Goal: Information Seeking & Learning: Learn about a topic

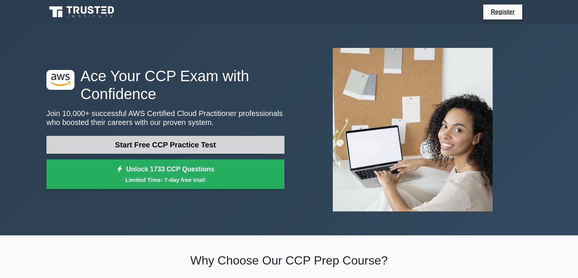
click at [212, 147] on link "Start Free CCP Practice Test" at bounding box center [165, 145] width 238 height 18
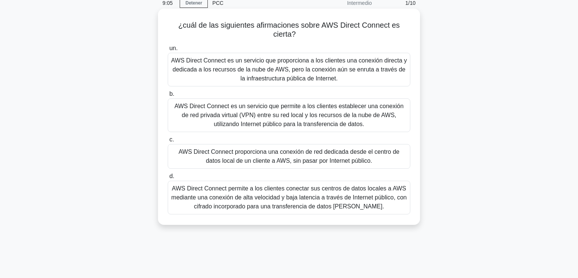
scroll to position [37, 0]
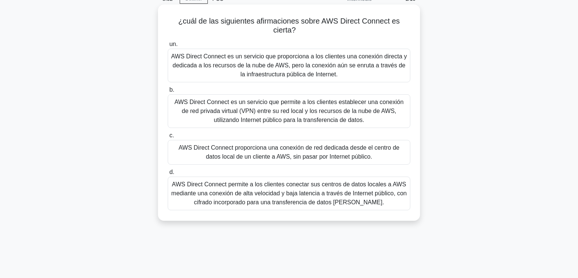
click at [283, 58] on div "AWS Direct Connect es un servicio que proporciona a los clientes una conexión d…" at bounding box center [289, 66] width 242 height 34
click at [168, 47] on input "un. AWS Direct Connect es un servicio que proporciona a los clientes una conexi…" at bounding box center [168, 44] width 0 height 5
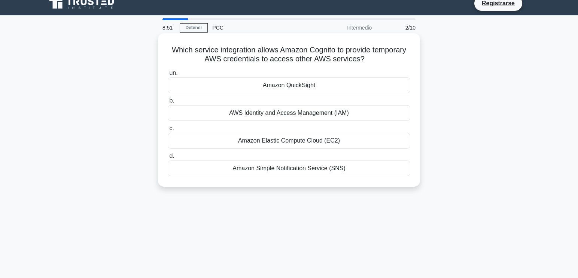
scroll to position [0, 0]
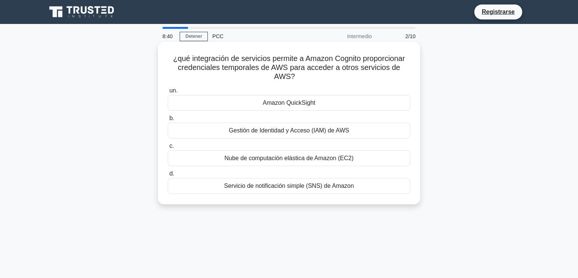
click at [306, 126] on div "Gestión de Identidad y Acceso (IAM) de AWS" at bounding box center [289, 131] width 242 height 16
click at [168, 121] on input "b. Gestión de Identidad y Acceso (IAM) de AWS" at bounding box center [168, 118] width 0 height 5
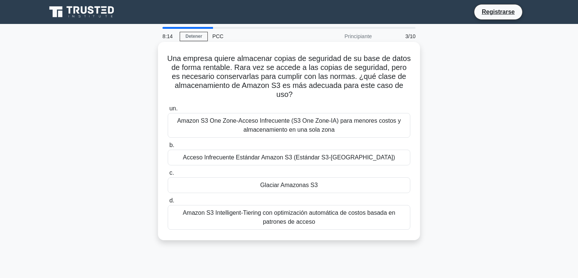
click at [285, 180] on div "Glaciar Amazonas S3" at bounding box center [289, 185] width 242 height 16
click at [168, 176] on input "c. Glaciar Amazonas S3" at bounding box center [168, 173] width 0 height 5
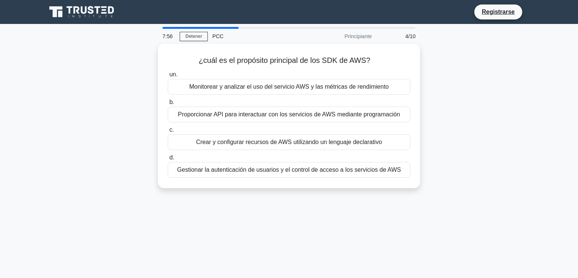
click at [484, 119] on div "¿cuál es el propósito principal de los SDK de AWS? .spinner_0XTQ{transform-orig…" at bounding box center [289, 120] width 494 height 153
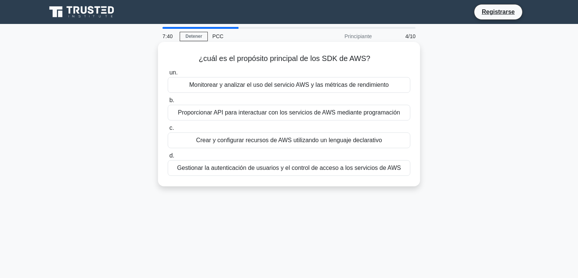
click at [352, 114] on div "Proporcionar API para interactuar con los servicios de AWS mediante programación" at bounding box center [289, 113] width 242 height 16
click at [168, 103] on input "b. Proporcionar API para interactuar con los servicios de AWS mediante programa…" at bounding box center [168, 100] width 0 height 5
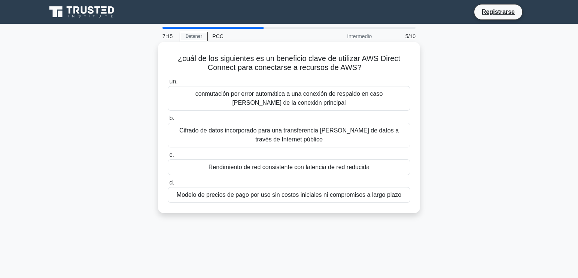
click at [344, 135] on div "Cifrado de datos incorporado para una transferencia segura de datos a través de…" at bounding box center [289, 135] width 242 height 25
click at [168, 121] on input "b. Cifrado de datos incorporado para una transferencia segura de datos a través…" at bounding box center [168, 118] width 0 height 5
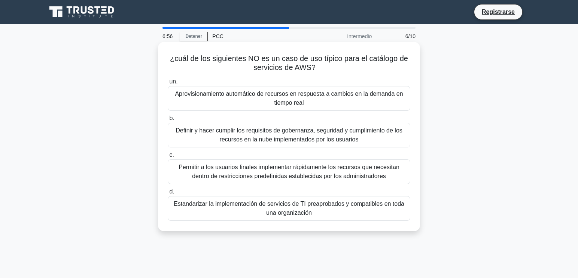
click at [357, 173] on div "Permitir a los usuarios finales implementar rápidamente los recursos que necesi…" at bounding box center [289, 171] width 242 height 25
click at [168, 158] on input "c. Permitir a los usuarios finales implementar rápidamente los recursos que nec…" at bounding box center [168, 155] width 0 height 5
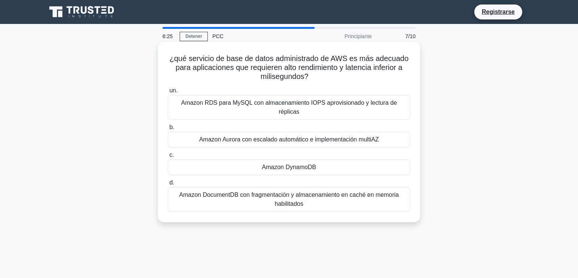
click at [359, 133] on div "Amazon Aurora con escalado automático e implementación multiAZ" at bounding box center [289, 140] width 242 height 16
click at [168, 130] on input "b. Amazon Aurora con escalado automático e implementación multiAZ" at bounding box center [168, 127] width 0 height 5
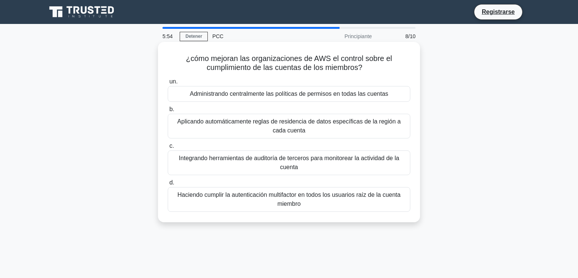
click at [390, 89] on div "Administrando centralmente las políticas de permisos en todas las cuentas" at bounding box center [289, 94] width 242 height 16
click at [168, 84] on input "un. Administrando centralmente las políticas de permisos en todas las cuentas" at bounding box center [168, 81] width 0 height 5
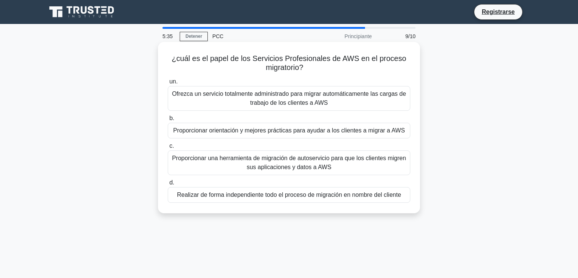
click at [359, 163] on div "Proporcionar una herramienta de migración de autoservicio para que los clientes…" at bounding box center [289, 162] width 242 height 25
click at [168, 149] on input "c. Proporcionar una herramienta de migración de autoservicio para que los clien…" at bounding box center [168, 146] width 0 height 5
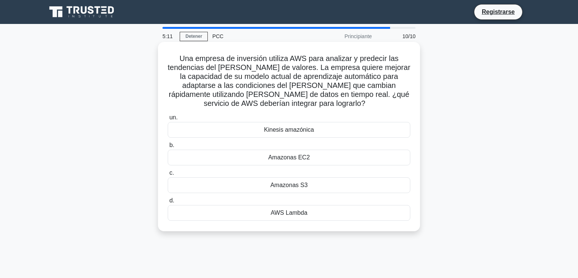
click at [304, 132] on div "Kinesis amazónica" at bounding box center [289, 130] width 242 height 16
click at [168, 120] on input "un. Kinesis amazónica" at bounding box center [168, 117] width 0 height 5
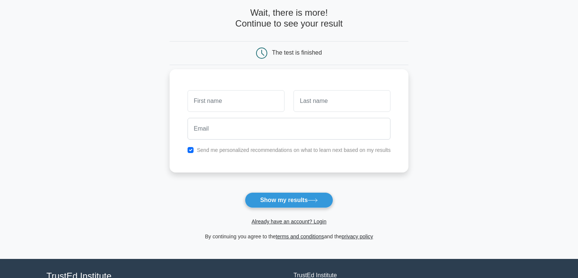
scroll to position [37, 0]
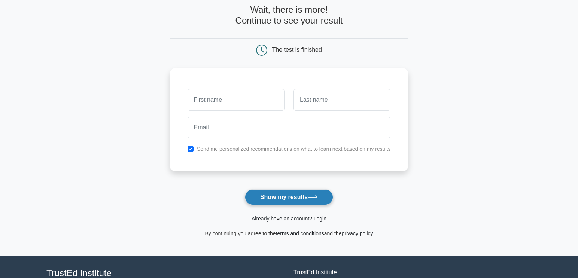
click at [288, 197] on button "Show my results" at bounding box center [289, 197] width 88 height 16
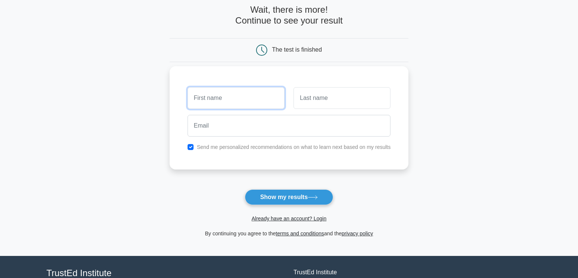
click at [260, 96] on input "text" at bounding box center [235, 98] width 97 height 22
type input "adsdasd"
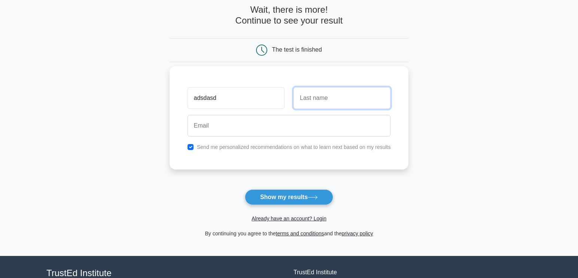
click at [323, 100] on input "text" at bounding box center [341, 98] width 97 height 22
type input "adasdasda"
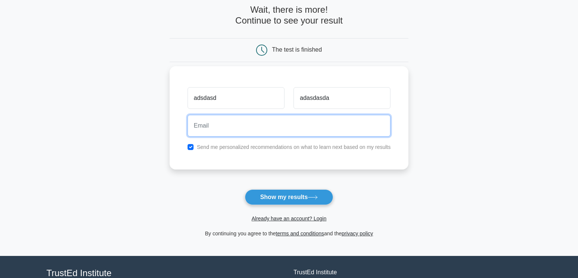
click at [269, 131] on input "email" at bounding box center [288, 126] width 203 height 22
type input "angeltecktonik96@hotmail.com"
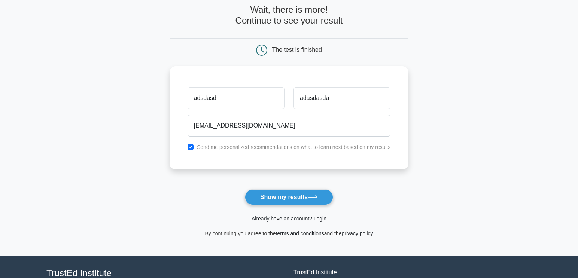
click at [199, 144] on label "Send me personalized recommendations on what to learn next based on my results" at bounding box center [294, 147] width 194 height 6
click at [193, 146] on input "checkbox" at bounding box center [190, 147] width 6 height 6
checkbox input "false"
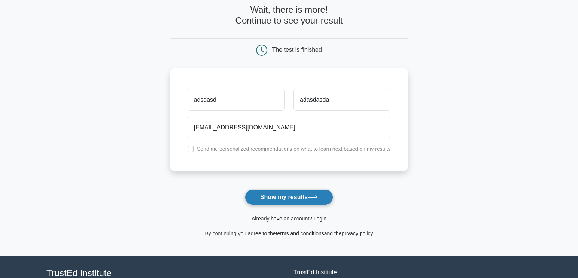
click at [304, 205] on button "Show my results" at bounding box center [289, 197] width 88 height 16
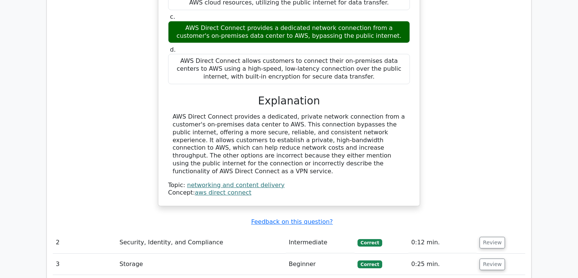
scroll to position [711, 0]
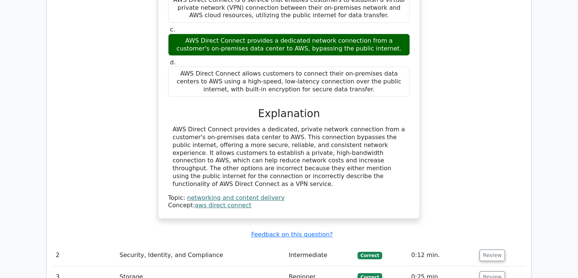
click at [332, 245] on td "Intermediate" at bounding box center [320, 255] width 69 height 21
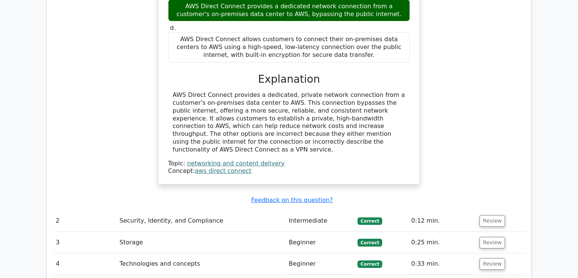
scroll to position [748, 0]
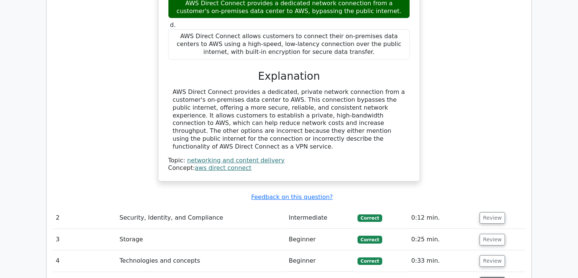
click at [479, 277] on button "Review" at bounding box center [491, 283] width 25 height 12
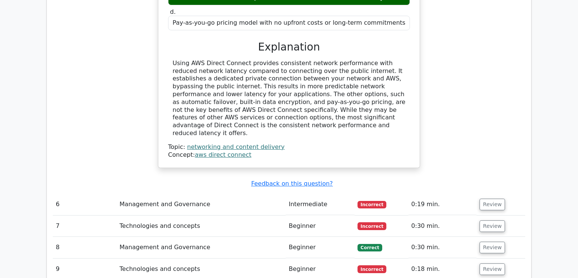
scroll to position [1197, 0]
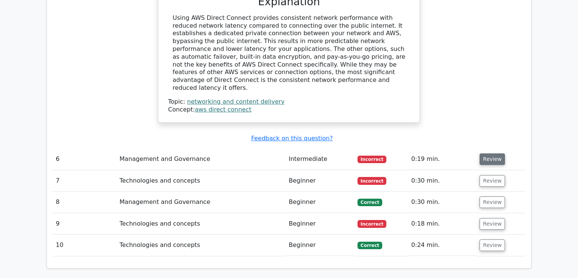
click at [491, 153] on button "Review" at bounding box center [491, 159] width 25 height 12
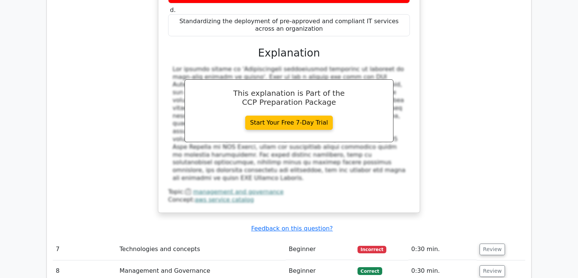
scroll to position [1497, 0]
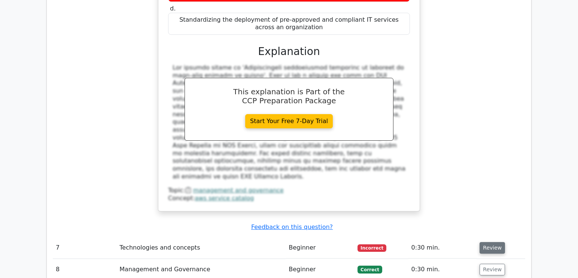
click at [483, 242] on button "Review" at bounding box center [491, 248] width 25 height 12
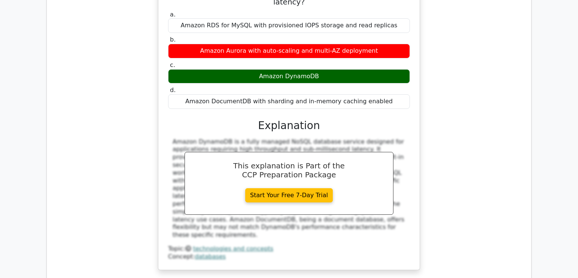
scroll to position [1796, 0]
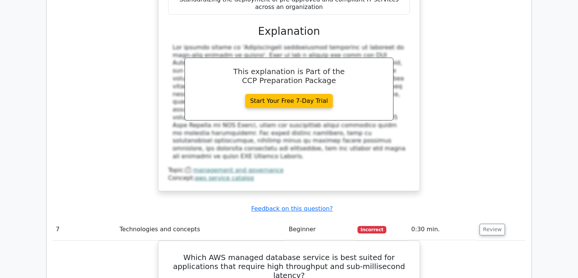
scroll to position [1385, 0]
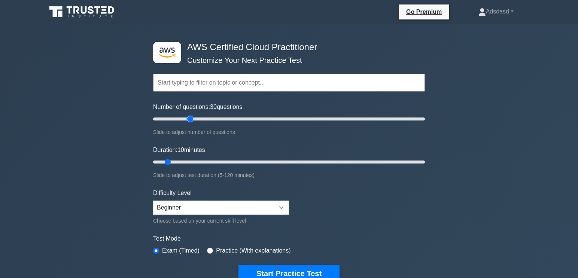
drag, startPoint x: 171, startPoint y: 119, endPoint x: 188, endPoint y: 117, distance: 17.3
type input "30"
click at [188, 117] on input "Number of questions: 30 questions" at bounding box center [289, 119] width 272 height 9
drag, startPoint x: 170, startPoint y: 159, endPoint x: 238, endPoint y: 161, distance: 68.1
type input "40"
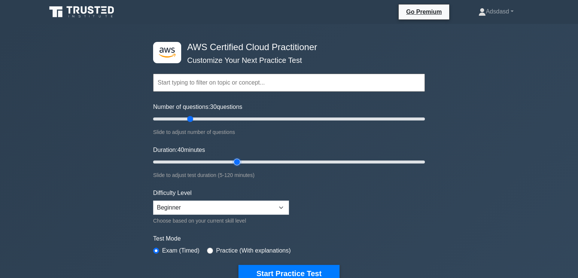
click at [238, 161] on input "Duration: 40 minutes" at bounding box center [289, 162] width 272 height 9
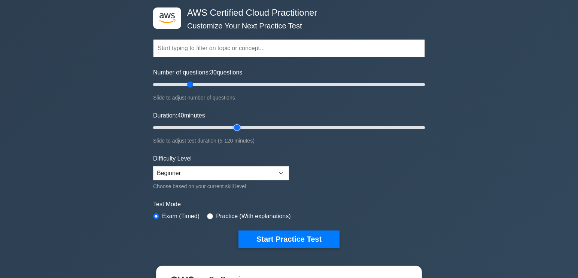
scroll to position [37, 0]
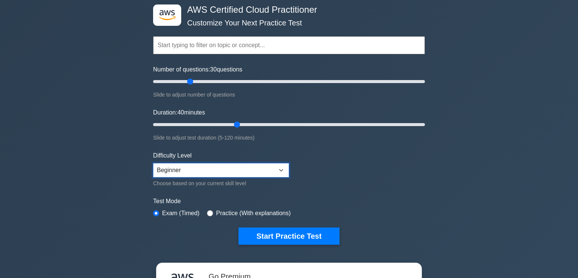
click at [204, 171] on select "Beginner Intermediate Expert" at bounding box center [221, 170] width 136 height 14
click at [153, 163] on select "Beginner Intermediate Expert" at bounding box center [221, 170] width 136 height 14
click at [206, 176] on select "Beginner Intermediate Expert" at bounding box center [221, 170] width 136 height 14
select select "intermediate"
click at [153, 163] on select "Beginner Intermediate Expert" at bounding box center [221, 170] width 136 height 14
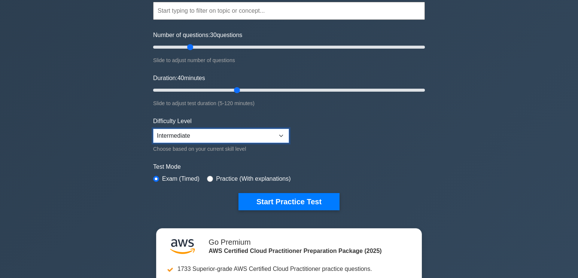
scroll to position [75, 0]
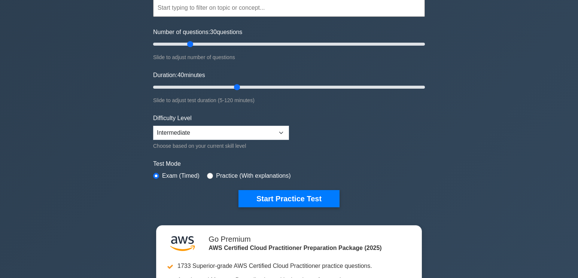
click at [252, 176] on label "Practice (With explanations)" at bounding box center [253, 175] width 74 height 9
click at [208, 176] on input "radio" at bounding box center [210, 176] width 6 height 6
radio input "true"
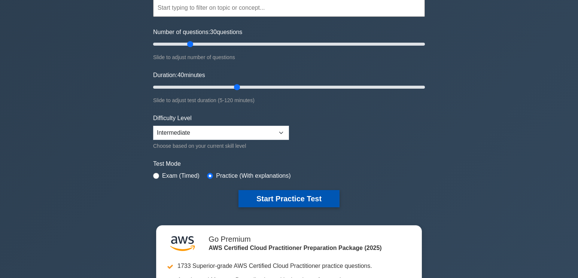
click at [291, 200] on button "Start Practice Test" at bounding box center [288, 198] width 101 height 17
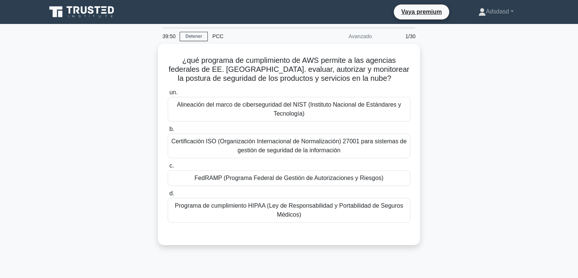
click at [426, 67] on div "¿qué programa de cumplimiento de AWS permite a las agencias federales de EE. [G…" at bounding box center [289, 149] width 494 height 210
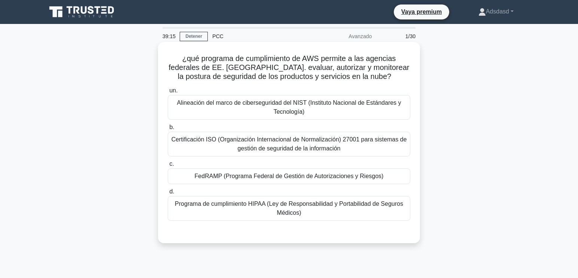
click at [297, 115] on div "Alineación del marco de ciberseguridad del NIST (Instituto Nacional de Estándar…" at bounding box center [289, 107] width 242 height 25
click at [338, 104] on div "Alineación del marco de ciberseguridad del NIST (Instituto Nacional de Estándar…" at bounding box center [289, 107] width 242 height 25
click at [168, 93] on input "un. Alineación del marco de ciberseguridad del NIST (Instituto Nacional de Está…" at bounding box center [168, 90] width 0 height 5
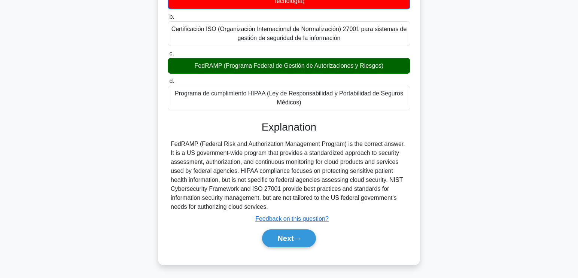
scroll to position [126, 0]
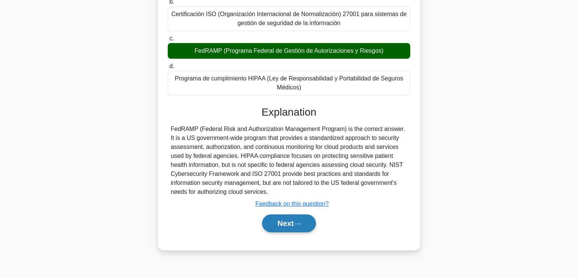
click at [285, 222] on button "Next" at bounding box center [289, 223] width 54 height 18
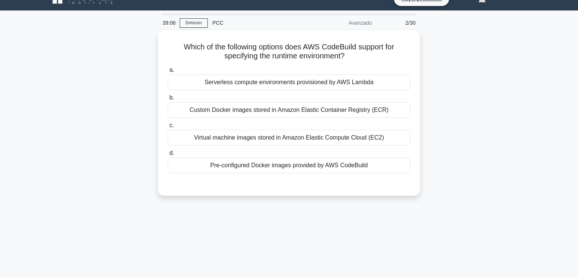
scroll to position [0, 0]
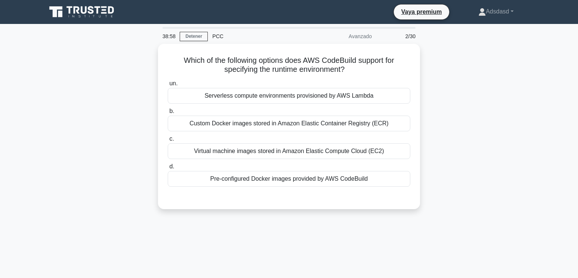
click at [487, 83] on div "Which of the following options does AWS CodeBuild support for specifying the ru…" at bounding box center [289, 131] width 494 height 174
drag, startPoint x: 499, startPoint y: 63, endPoint x: 549, endPoint y: 101, distance: 63.0
click at [549, 101] on main "38:47 Detener PCC Avanzado 2/30 Which of the following options does AWS CodeBui…" at bounding box center [289, 214] width 578 height 380
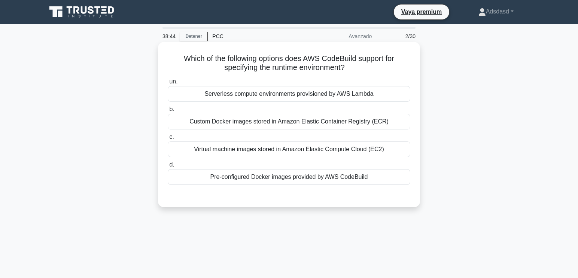
click at [415, 85] on div "Which of the following options does AWS CodeBuild support for specifying the ru…" at bounding box center [289, 124] width 256 height 159
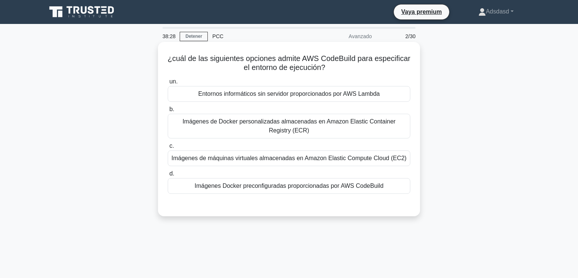
click at [397, 91] on div "Entornos informáticos sin servidor proporcionados por AWS Lambda" at bounding box center [289, 94] width 242 height 16
click at [168, 84] on input "un. Entornos informáticos sin servidor proporcionados por AWS Lambda" at bounding box center [168, 81] width 0 height 5
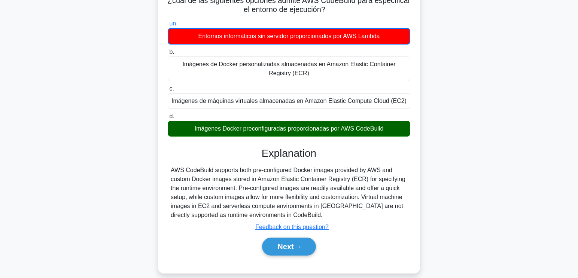
scroll to position [126, 0]
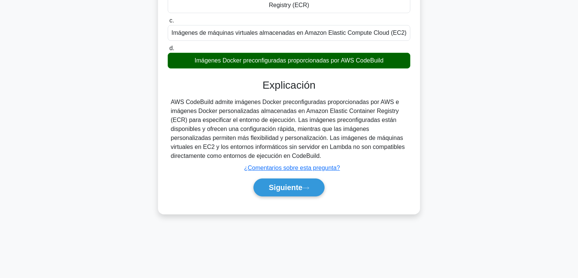
click at [296, 176] on div "Siguiente" at bounding box center [289, 188] width 242 height 24
click at [302, 185] on button "Siguiente" at bounding box center [288, 187] width 71 height 18
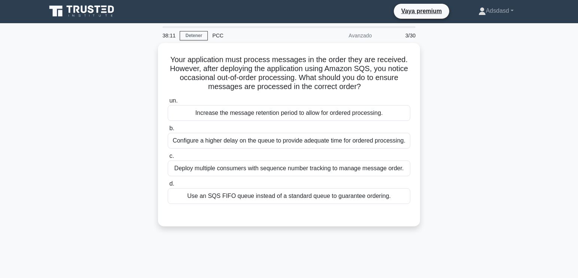
scroll to position [0, 0]
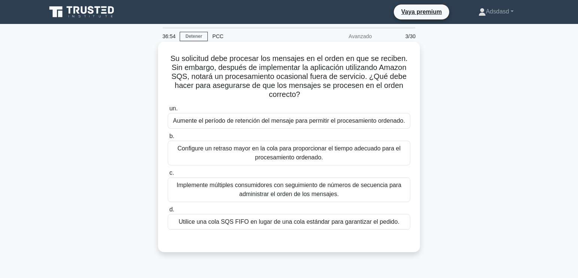
click at [286, 222] on div "Utilice una cola SQS FIFO en lugar de una cola estándar para garantizar el pedi…" at bounding box center [289, 222] width 242 height 16
click at [168, 212] on input "d. Utilice una cola SQS FIFO en lugar de una cola estándar para garantizar el p…" at bounding box center [168, 209] width 0 height 5
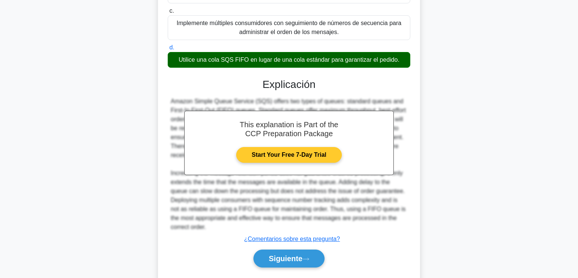
scroll to position [184, 0]
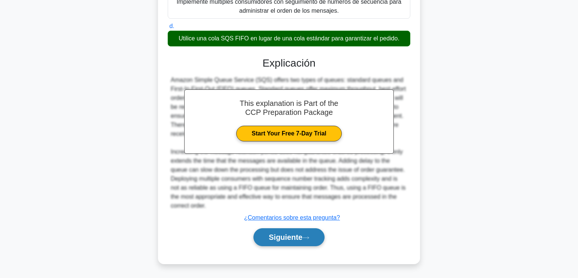
click at [299, 234] on button "Siguiente" at bounding box center [288, 237] width 71 height 18
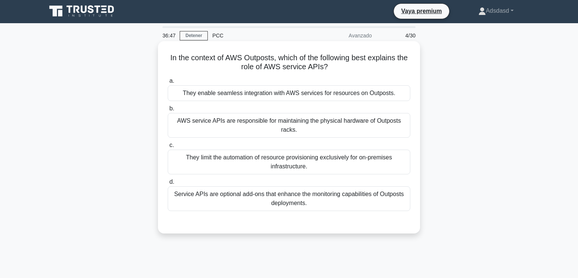
scroll to position [0, 0]
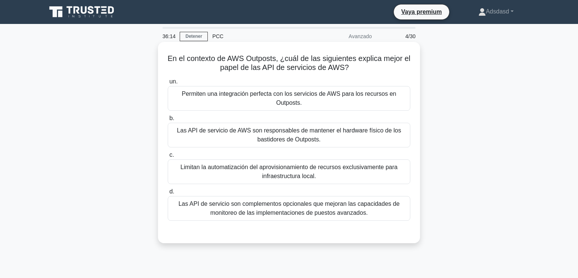
click at [202, 214] on div "Las API de servicio son complementos opcionales que mejoran las capacidades de …" at bounding box center [289, 208] width 242 height 25
click at [168, 194] on input "d. Las API de servicio son complementos opcionales que mejoran las capacidades …" at bounding box center [168, 191] width 0 height 5
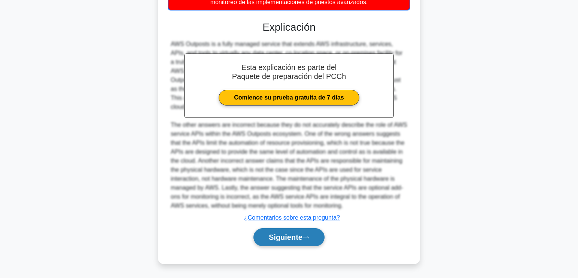
click at [286, 236] on button "Siguiente" at bounding box center [288, 237] width 71 height 18
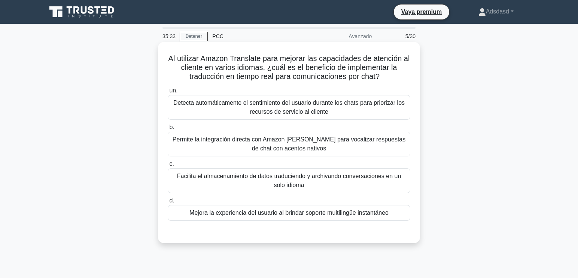
click at [343, 217] on div "Mejora la experiencia del usuario al brindar soporte multilingüe instantáneo" at bounding box center [289, 213] width 242 height 16
click at [168, 203] on input "d. Mejora la experiencia del usuario al brindar soporte multilingüe instantáneo" at bounding box center [168, 200] width 0 height 5
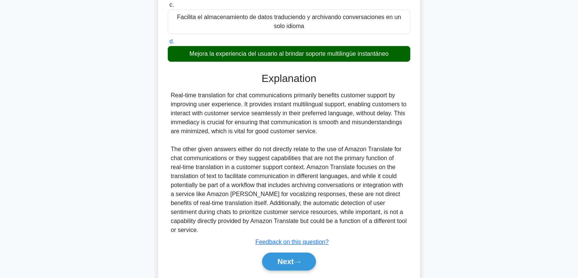
scroll to position [175, 0]
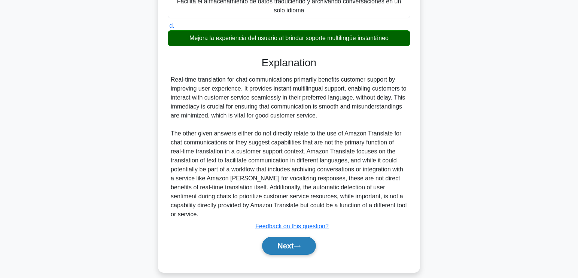
click at [279, 243] on button "Next" at bounding box center [289, 246] width 54 height 18
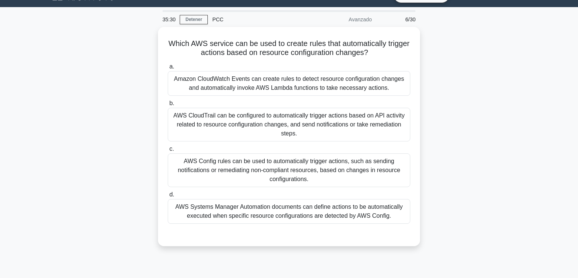
scroll to position [14, 0]
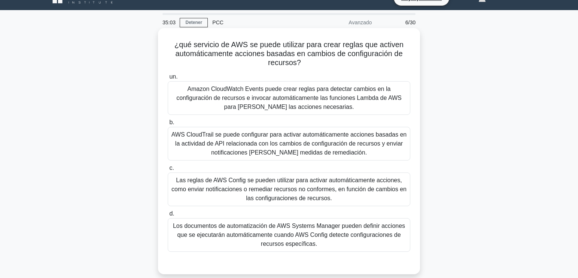
click at [263, 141] on div "AWS CloudTrail se puede configurar para activar automáticamente acciones basada…" at bounding box center [289, 144] width 242 height 34
click at [168, 125] on input "b. AWS CloudTrail se puede configurar para activar automáticamente acciones bas…" at bounding box center [168, 122] width 0 height 5
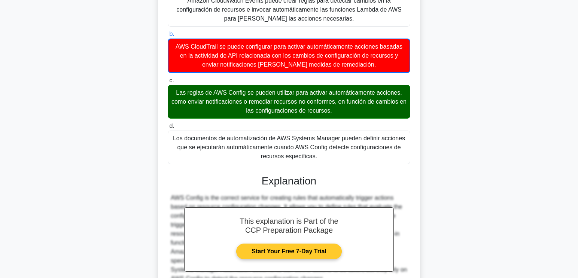
scroll to position [176, 0]
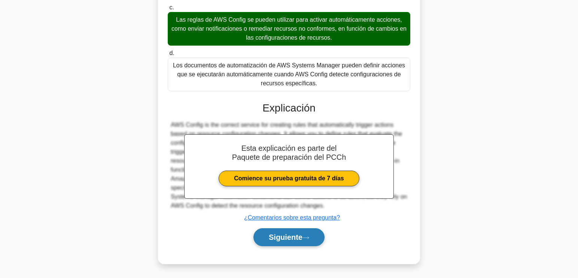
click at [281, 235] on button "Siguiente" at bounding box center [288, 237] width 71 height 18
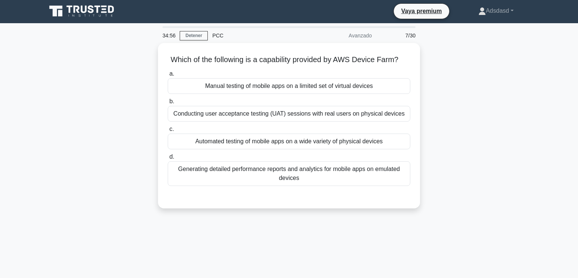
scroll to position [0, 0]
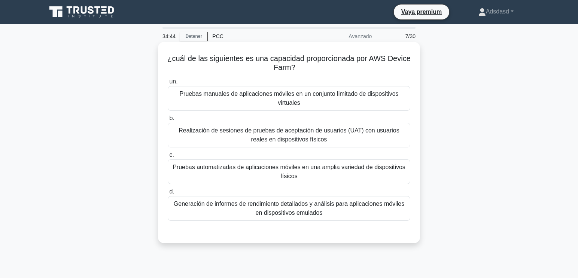
click at [334, 171] on div "Pruebas automatizadas de aplicaciones móviles en una amplia variedad de disposi…" at bounding box center [289, 171] width 242 height 25
click at [168, 158] on input "c. Pruebas automatizadas de aplicaciones móviles en una amplia variedad de disp…" at bounding box center [168, 155] width 0 height 5
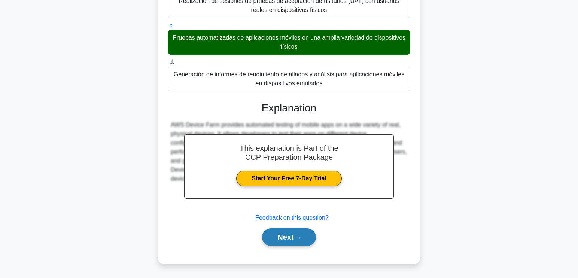
click at [289, 235] on button "Next" at bounding box center [289, 237] width 54 height 18
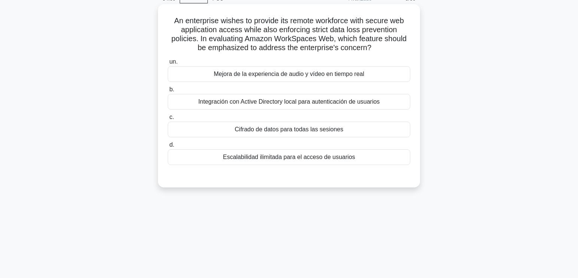
scroll to position [14, 0]
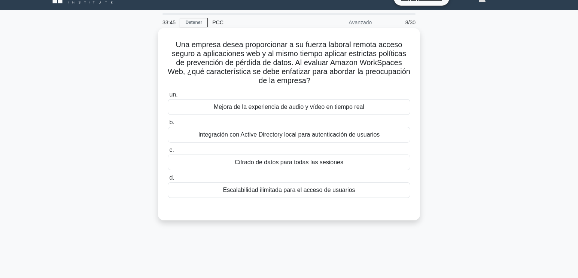
click at [290, 131] on div "Integración con Active Directory local para autenticación de usuarios" at bounding box center [289, 135] width 242 height 16
click at [168, 125] on input "b. Integración con Active Directory local para autenticación de usuarios" at bounding box center [168, 122] width 0 height 5
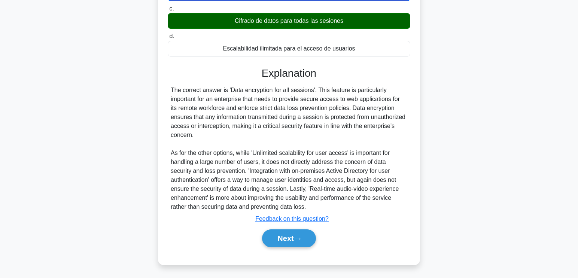
scroll to position [158, 0]
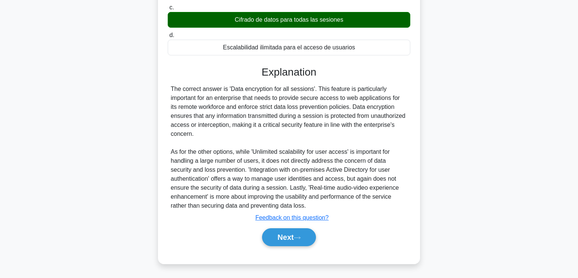
click at [277, 228] on div "Next" at bounding box center [289, 237] width 242 height 24
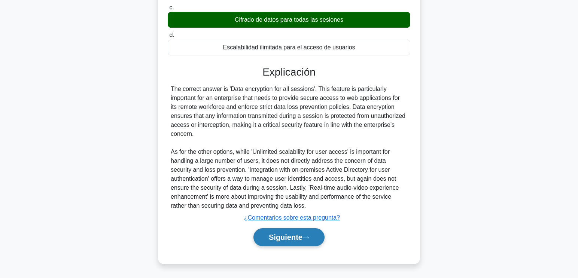
click at [278, 233] on button "Siguiente" at bounding box center [288, 237] width 71 height 18
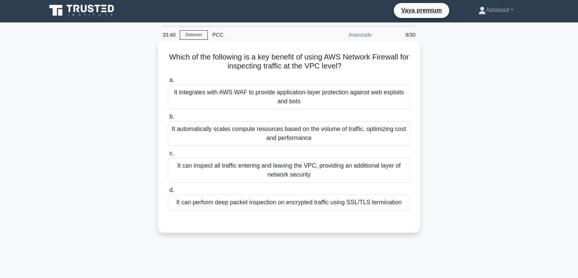
scroll to position [0, 0]
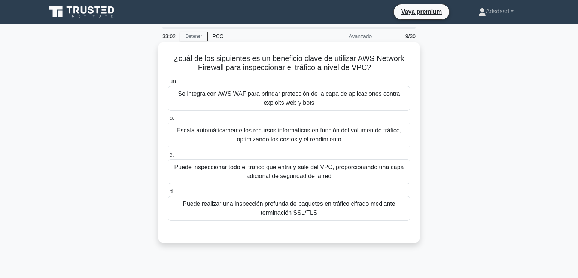
click at [345, 170] on div "Puede inspeccionar todo el tráfico que entra y sale del VPC, proporcionando una…" at bounding box center [289, 171] width 242 height 25
click at [168, 158] on input "c. Puede inspeccionar todo el tráfico que entra y sale del VPC, proporcionando …" at bounding box center [168, 155] width 0 height 5
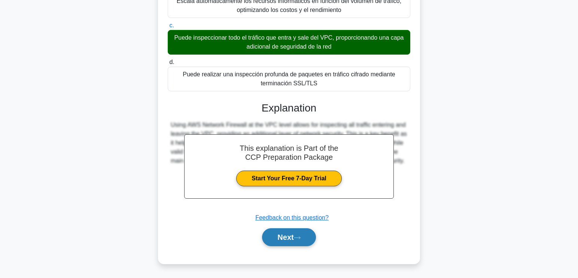
click at [283, 236] on button "Next" at bounding box center [289, 237] width 54 height 18
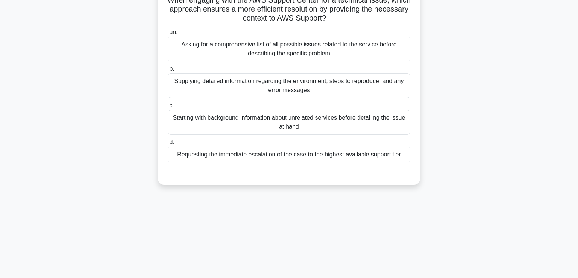
scroll to position [14, 0]
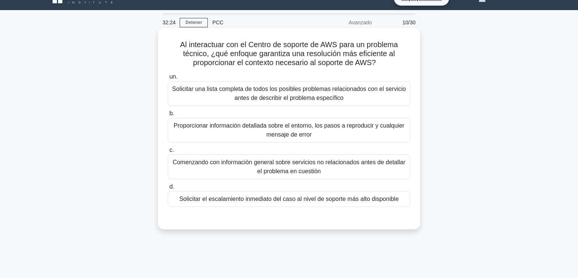
click at [327, 129] on div "Proporcionar información detallada sobre el entorno, los pasos a reproducir y c…" at bounding box center [289, 130] width 242 height 25
click at [168, 116] on input "b. Proporcionar información detallada sobre el entorno, los pasos a reproducir …" at bounding box center [168, 113] width 0 height 5
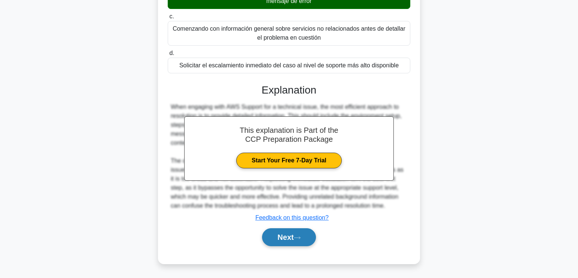
click at [280, 236] on button "Next" at bounding box center [289, 237] width 54 height 18
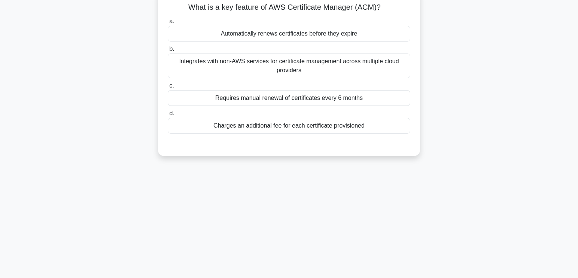
scroll to position [0, 0]
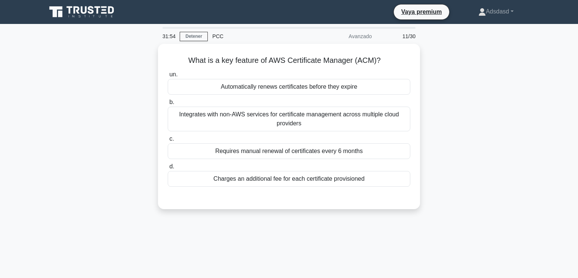
drag, startPoint x: 473, startPoint y: 69, endPoint x: 436, endPoint y: 69, distance: 37.0
click at [494, 54] on div "What is a key feature of AWS Certificate Manager (ACM)? .spinner_0XTQ{transform…" at bounding box center [289, 131] width 494 height 174
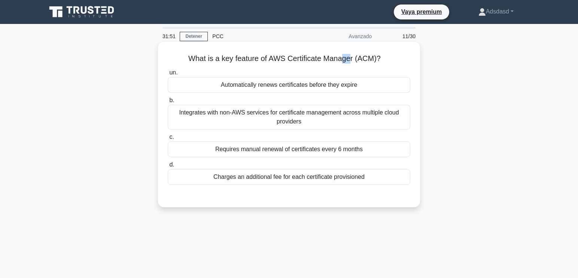
click at [344, 59] on h5 "What is a key feature of AWS Certificate Manager (ACM)? .spinner_0XTQ{transform…" at bounding box center [289, 59] width 244 height 10
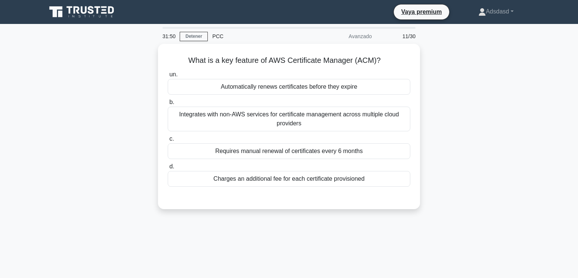
click at [474, 104] on div "What is a key feature of AWS Certificate Manager (ACM)? .spinner_0XTQ{transform…" at bounding box center [289, 131] width 494 height 174
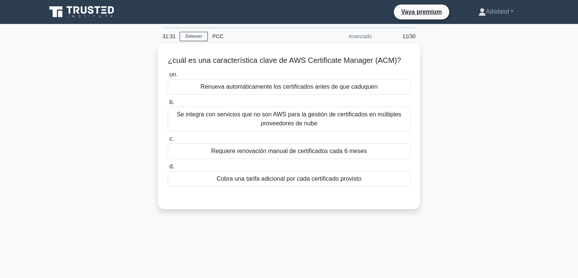
click at [449, 94] on div "¿cuál es una característica clave de AWS Certificate Manager (ACM)? .spinner_0X…" at bounding box center [289, 131] width 494 height 174
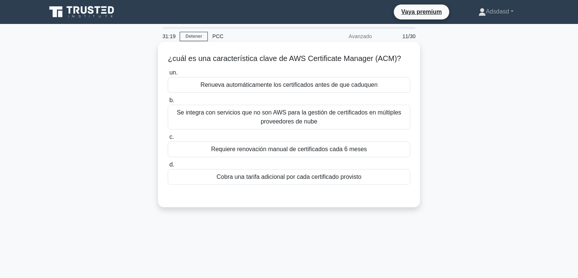
click at [340, 112] on div "Se integra con servicios que no son AWS para la gestión de certificados en múlt…" at bounding box center [289, 117] width 242 height 25
click at [168, 103] on input "b. Se integra con servicios que no son AWS para la gestión de certificados en m…" at bounding box center [168, 100] width 0 height 5
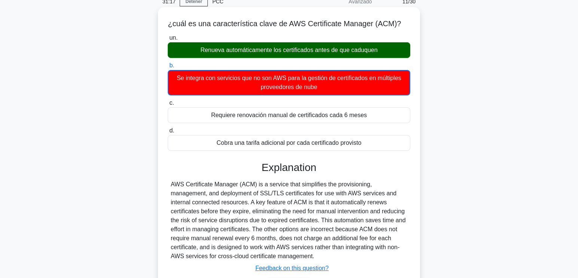
scroll to position [126, 0]
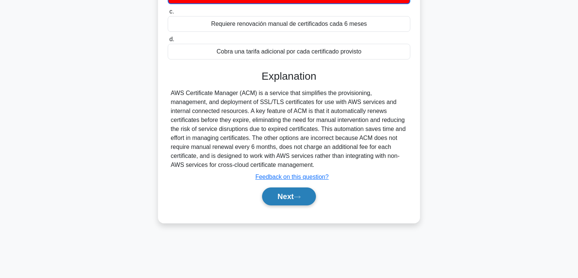
click at [279, 194] on button "Next" at bounding box center [289, 196] width 54 height 18
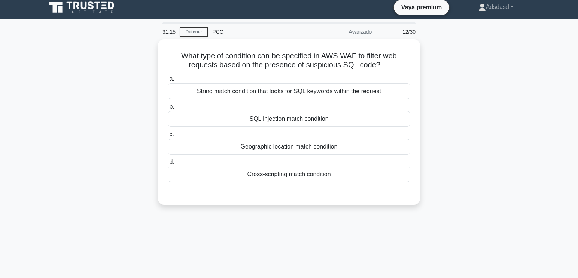
scroll to position [0, 0]
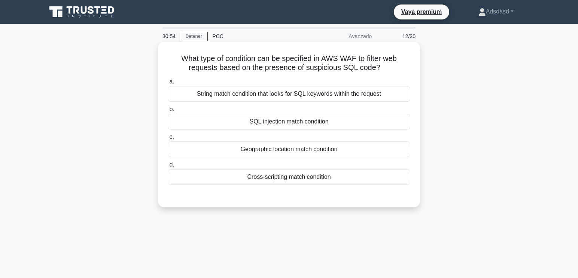
drag, startPoint x: 459, startPoint y: 64, endPoint x: 390, endPoint y: 64, distance: 68.9
click at [390, 64] on h5 "What type of condition can be specified in AWS WAF to filter web requests based…" at bounding box center [289, 63] width 244 height 19
click at [259, 138] on label "c. Geographic location match condition" at bounding box center [289, 144] width 242 height 25
click at [168, 138] on input "c. Geographic location match condition" at bounding box center [168, 137] width 0 height 5
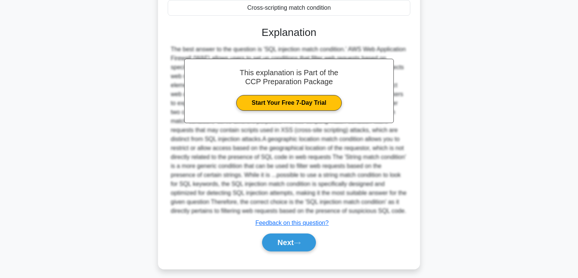
scroll to position [176, 0]
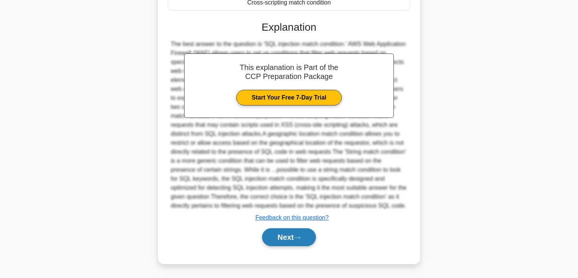
click at [278, 241] on button "Next" at bounding box center [289, 237] width 54 height 18
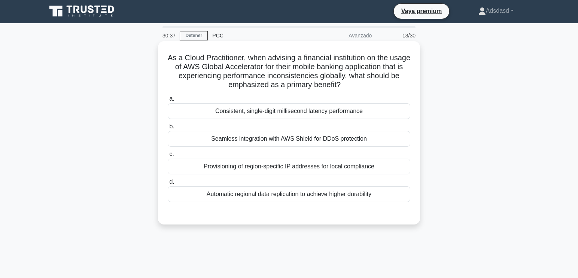
scroll to position [0, 0]
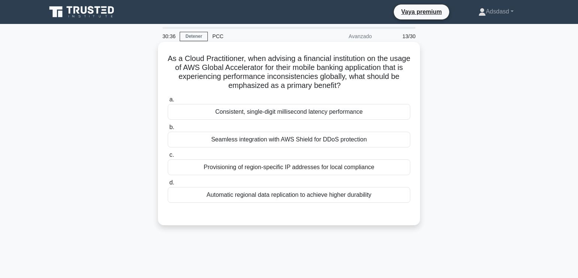
click at [202, 69] on h5 "As a Cloud Practitioner, when advising a financial institution on the usage of …" at bounding box center [289, 72] width 244 height 37
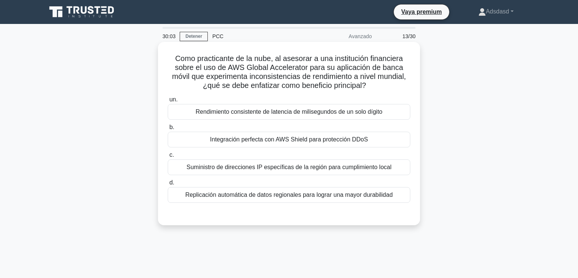
click at [266, 194] on div "Replicación automática de datos regionales para lograr una mayor durabilidad" at bounding box center [289, 195] width 242 height 16
click at [168, 185] on input "d. Replicación automática de datos regionales para lograr una mayor durabilidad" at bounding box center [168, 182] width 0 height 5
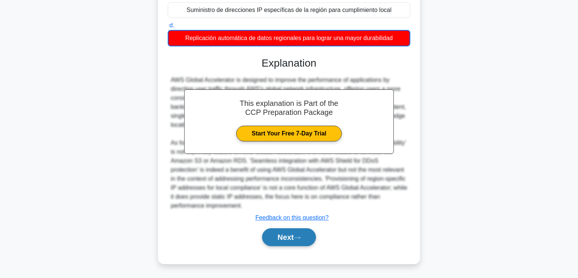
click at [294, 235] on button "Next" at bounding box center [289, 237] width 54 height 18
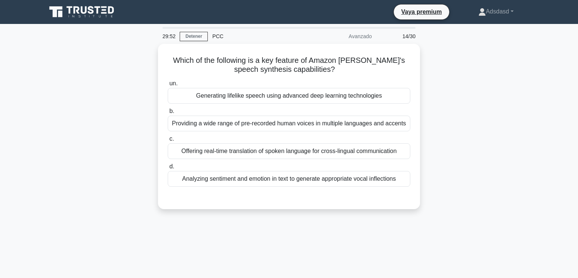
click at [477, 68] on div "Which of the following is a key feature of Amazon Polly's speech synthesis capa…" at bounding box center [289, 131] width 494 height 174
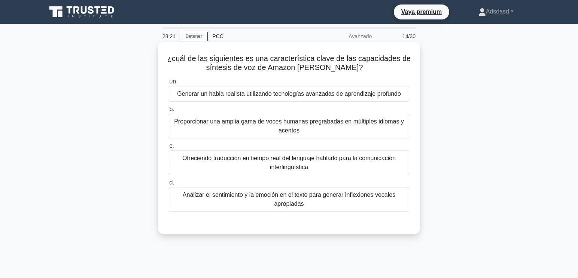
click at [278, 93] on div "Generar un habla realista utilizando tecnologías avanzadas de aprendizaje profu…" at bounding box center [289, 94] width 242 height 16
click at [168, 84] on input "un. Generar un habla realista utilizando tecnologías avanzadas de aprendizaje p…" at bounding box center [168, 81] width 0 height 5
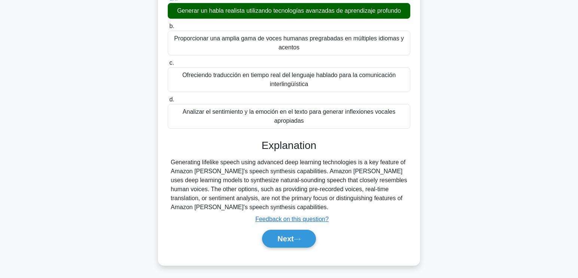
scroll to position [126, 0]
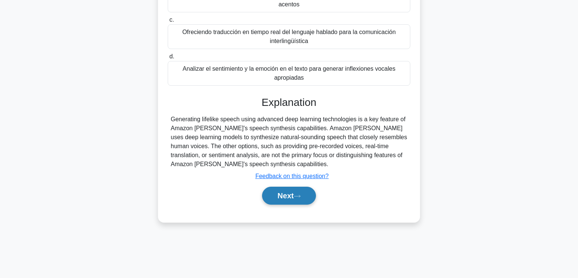
click at [280, 200] on button "Next" at bounding box center [289, 196] width 54 height 18
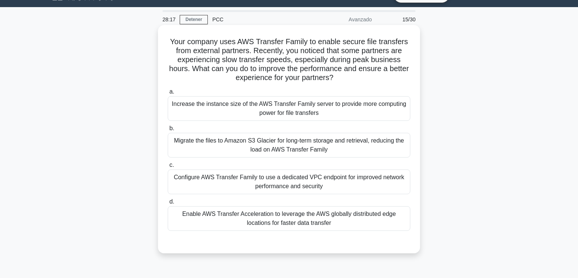
scroll to position [14, 0]
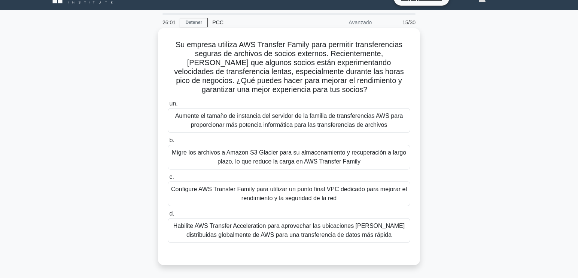
click at [258, 126] on div "Aumente el tamaño de instancia del servidor de la familia de transferencias AWS…" at bounding box center [289, 120] width 242 height 25
click at [168, 106] on input "un. Aumente el tamaño de instancia del servidor de la familia de transferencias…" at bounding box center [168, 103] width 0 height 5
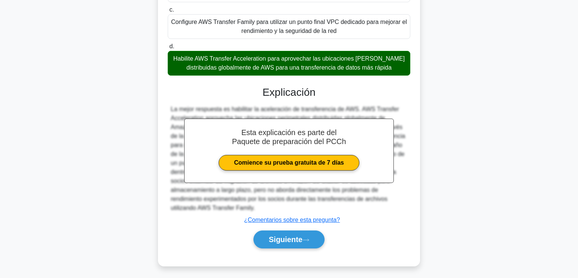
scroll to position [184, 0]
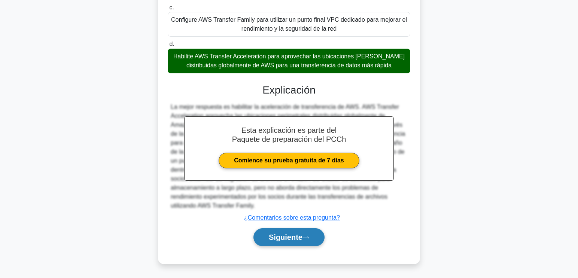
click at [293, 232] on button "Siguiente" at bounding box center [288, 237] width 71 height 18
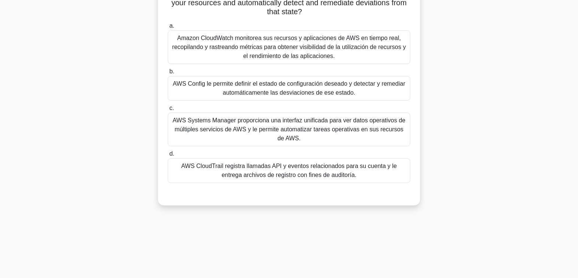
scroll to position [14, 0]
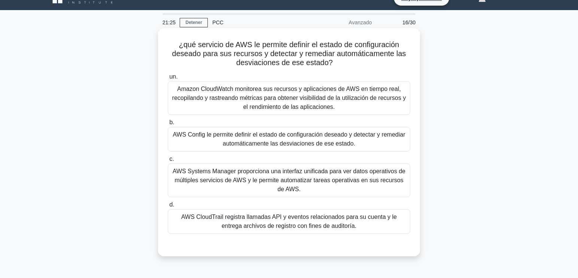
click at [331, 101] on div "Amazon CloudWatch monitorea sus recursos y aplicaciones de AWS en tiempo real, …" at bounding box center [289, 98] width 242 height 34
click at [168, 79] on input "un. Amazon CloudWatch monitorea sus recursos y aplicaciones de AWS en tiempo re…" at bounding box center [168, 76] width 0 height 5
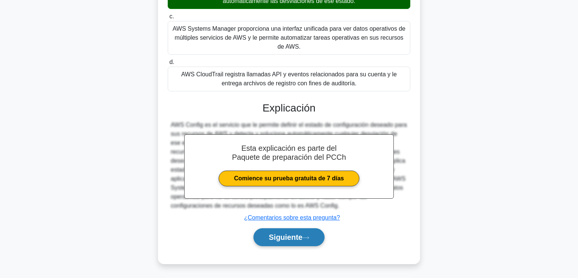
click at [290, 244] on button "Siguiente" at bounding box center [288, 237] width 71 height 18
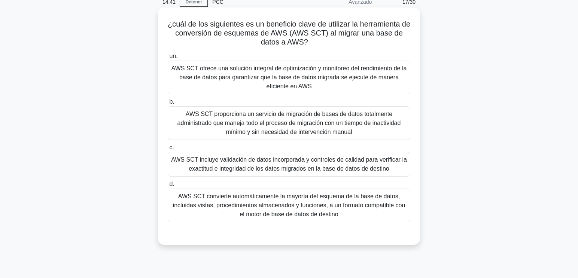
scroll to position [37, 0]
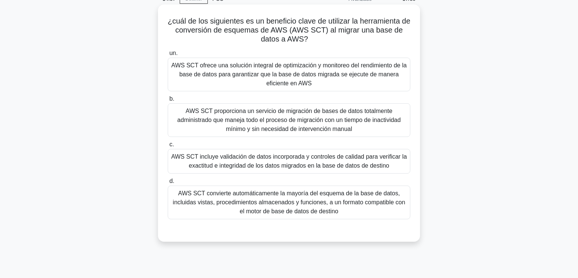
click at [316, 117] on div "AWS SCT proporciona un servicio de migración de bases de datos totalmente admin…" at bounding box center [289, 120] width 242 height 34
click at [168, 101] on input "b. AWS SCT proporciona un servicio de migración de bases de datos totalmente ad…" at bounding box center [168, 99] width 0 height 5
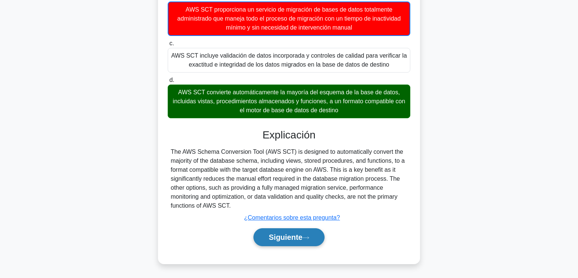
click at [276, 238] on button "Siguiente" at bounding box center [288, 237] width 71 height 18
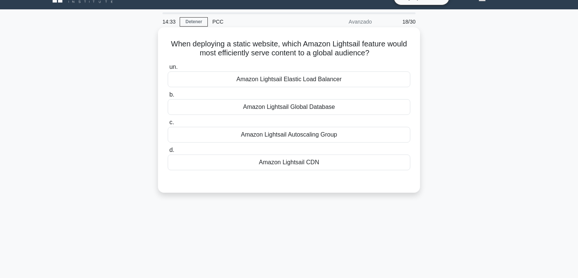
scroll to position [0, 0]
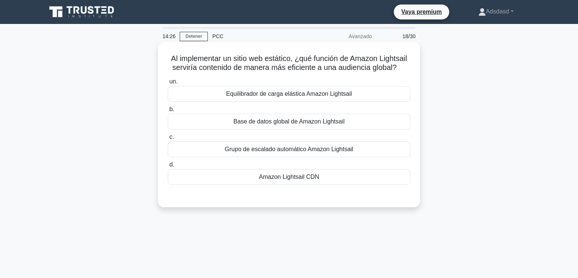
click at [340, 95] on div "Equilibrador de carga elástica Amazon Lightsail" at bounding box center [289, 94] width 242 height 16
click at [168, 84] on input "un. Equilibrador de carga elástica Amazon Lightsail" at bounding box center [168, 81] width 0 height 5
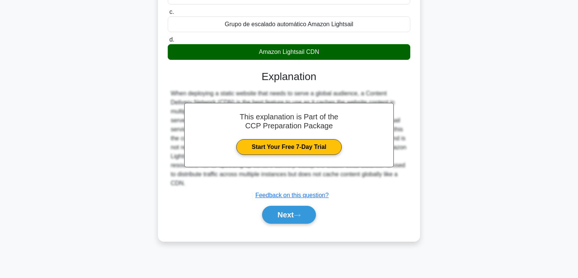
scroll to position [126, 0]
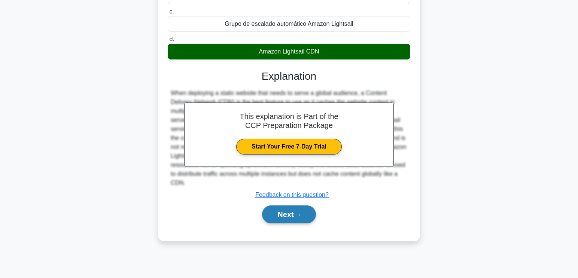
click at [293, 205] on button "Next" at bounding box center [289, 214] width 54 height 18
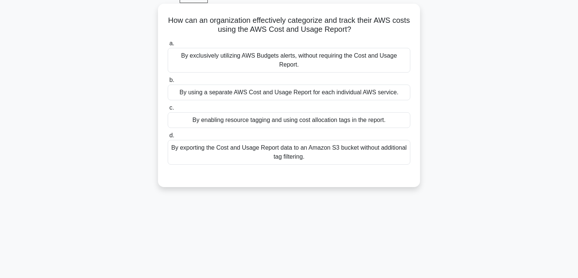
scroll to position [0, 0]
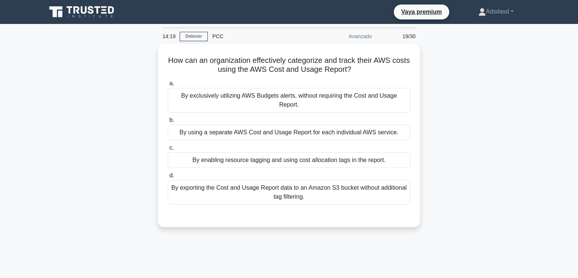
click at [60, 8] on icon at bounding box center [55, 11] width 13 height 11
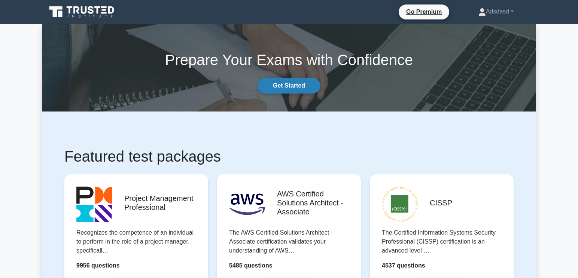
click at [281, 82] on link "Get Started" at bounding box center [288, 86] width 63 height 16
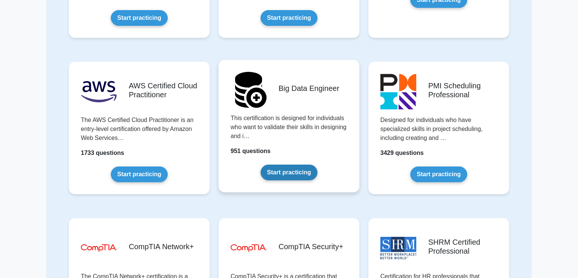
scroll to position [1123, 0]
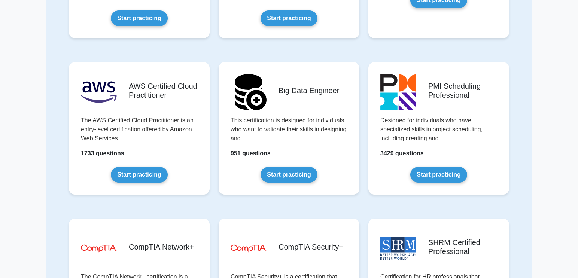
drag, startPoint x: 166, startPoint y: 139, endPoint x: 538, endPoint y: 141, distance: 372.0
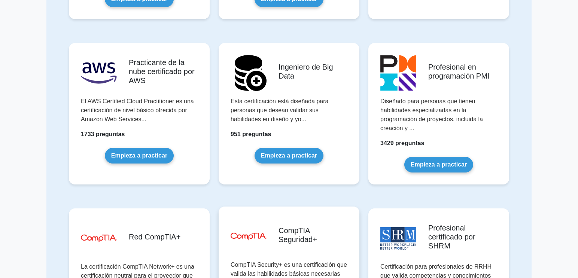
scroll to position [1121, 0]
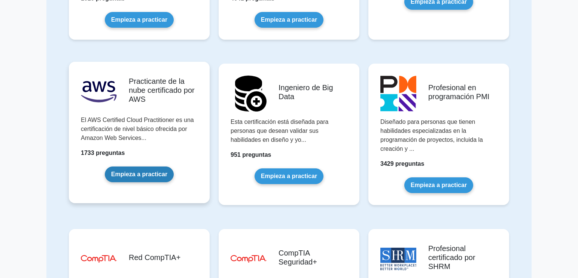
click at [138, 171] on link "Empieza a practicar" at bounding box center [139, 175] width 69 height 16
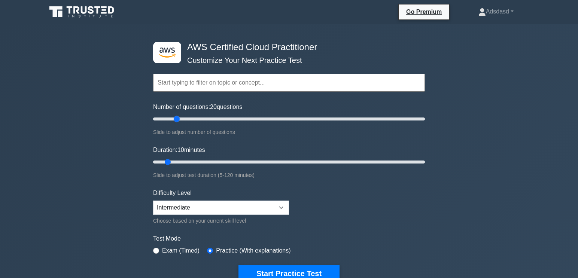
drag, startPoint x: 164, startPoint y: 117, endPoint x: 175, endPoint y: 118, distance: 11.3
type input "20"
click at [175, 118] on input "Number of questions: 20 questions" at bounding box center [289, 119] width 272 height 9
drag, startPoint x: 168, startPoint y: 161, endPoint x: 187, endPoint y: 159, distance: 18.5
type input "20"
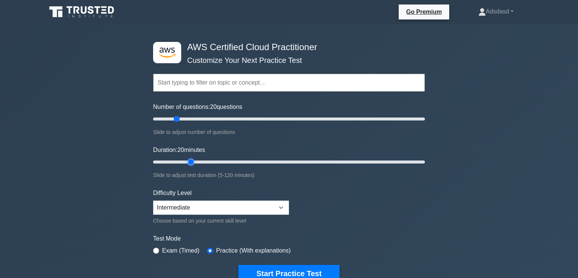
click at [187, 159] on input "Duration: 20 minutes" at bounding box center [289, 162] width 272 height 9
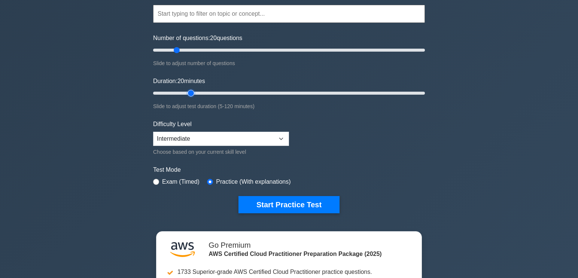
scroll to position [75, 0]
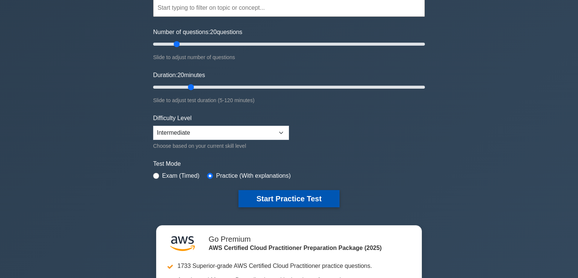
click at [273, 198] on button "Start Practice Test" at bounding box center [288, 198] width 101 height 17
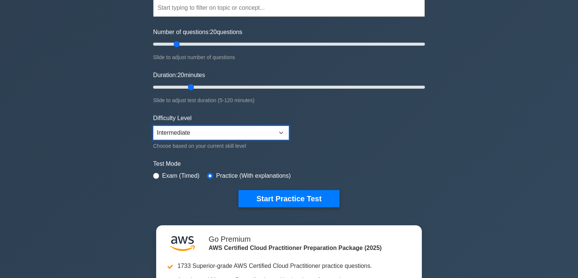
click at [184, 137] on select "Beginner Intermediate Expert" at bounding box center [221, 133] width 136 height 14
select select "beginner"
click at [153, 126] on select "Beginner Intermediate Expert" at bounding box center [221, 133] width 136 height 14
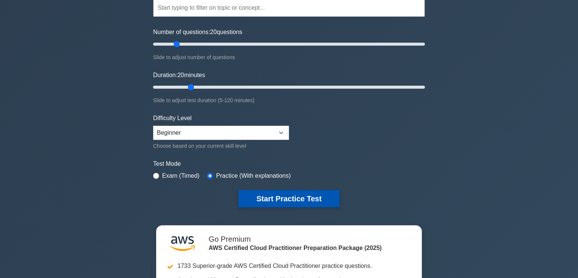
click at [283, 202] on button "Start Practice Test" at bounding box center [288, 198] width 101 height 17
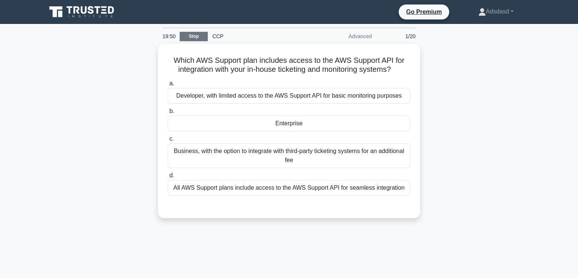
click at [192, 39] on link "Stop" at bounding box center [194, 36] width 28 height 9
